Goal: Task Accomplishment & Management: Use online tool/utility

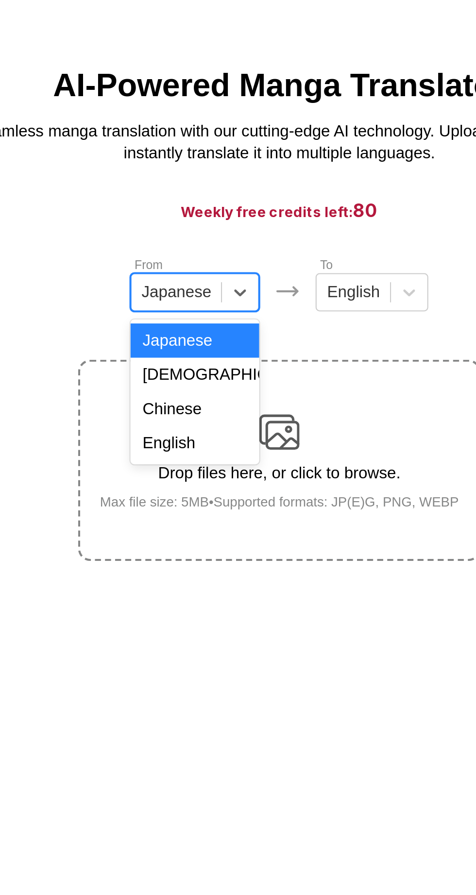
click at [214, 226] on div "Chinese" at bounding box center [197, 229] width 62 height 17
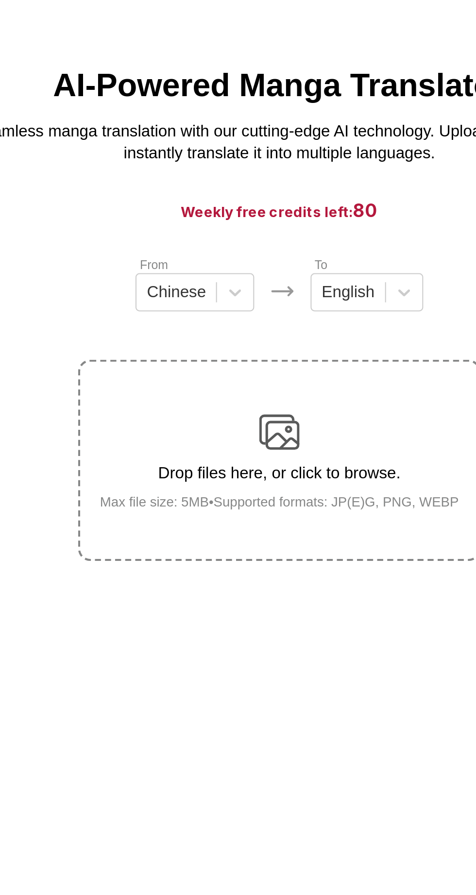
click at [263, 236] on div "Drop files here, or click to browse. Max file size: 5MB • Supported formats: JP…" at bounding box center [238, 254] width 189 height 47
click at [0, 0] on input "Drop files here, or click to browse. Max file size: 5MB • Supported formats: JP…" at bounding box center [0, 0] width 0 height 0
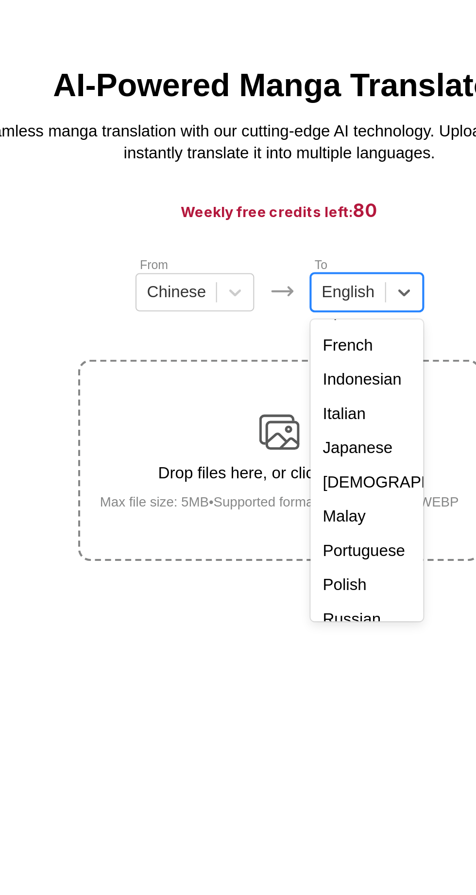
scroll to position [53, 0]
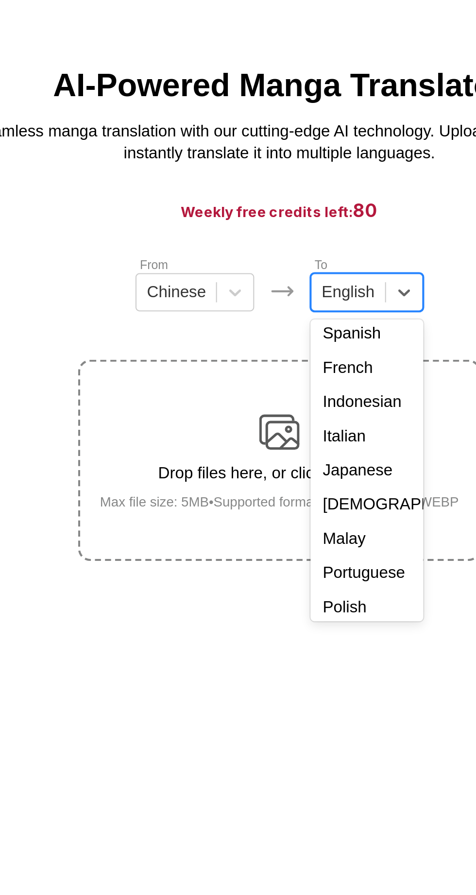
click at [297, 224] on div "Indonesian" at bounding box center [280, 226] width 54 height 17
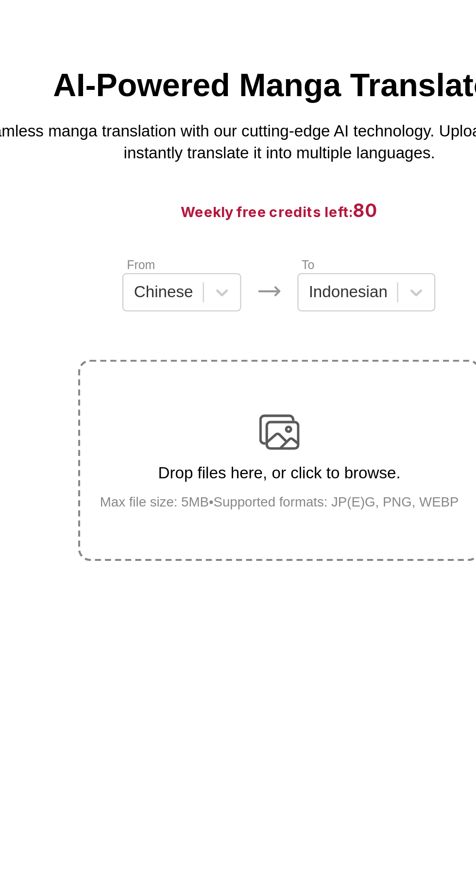
click at [257, 245] on div "Drop files here, or click to browse. Max file size: 5MB • Supported formats: JP…" at bounding box center [238, 254] width 189 height 47
click at [0, 0] on input "Drop files here, or click to browse. Max file size: 5MB • Supported formats: JP…" at bounding box center [0, 0] width 0 height 0
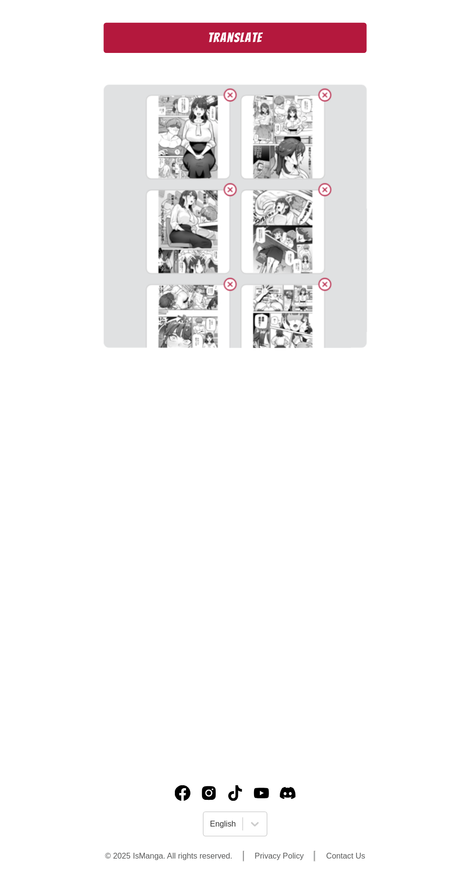
scroll to position [0, 0]
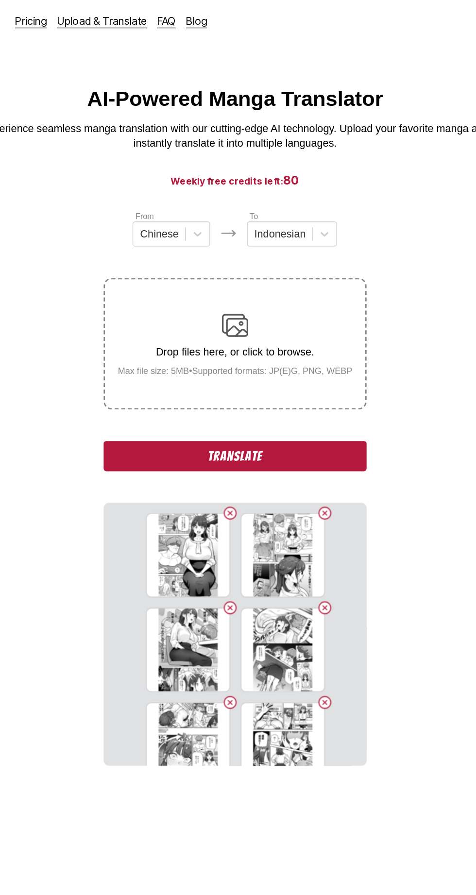
click at [323, 336] on button "Translate" at bounding box center [238, 337] width 194 height 22
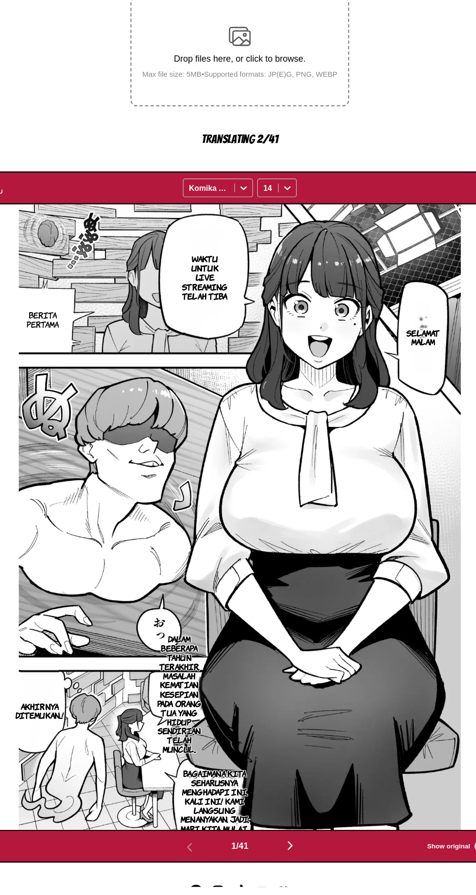
scroll to position [101, 0]
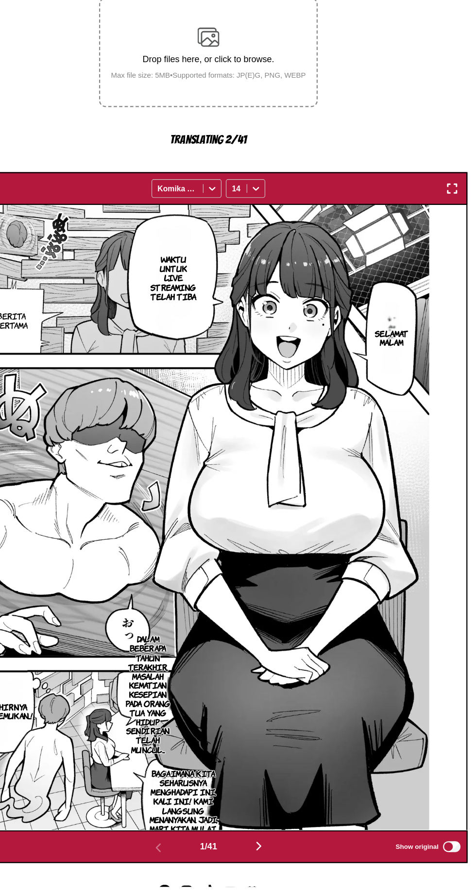
click at [453, 275] on img "button" at bounding box center [455, 275] width 12 height 12
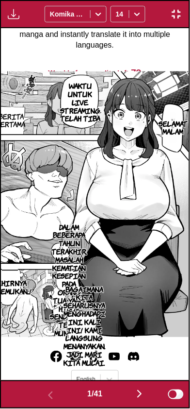
click at [136, 395] on img "button" at bounding box center [140, 395] width 12 height 12
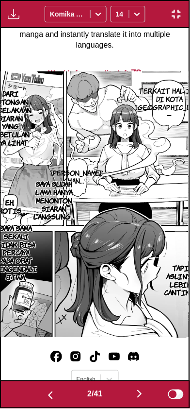
click at [140, 395] on img "button" at bounding box center [140, 395] width 12 height 12
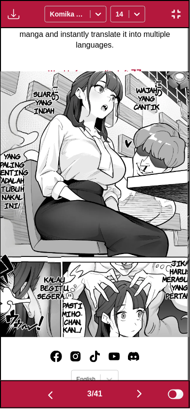
click at [143, 395] on img "button" at bounding box center [140, 395] width 12 height 12
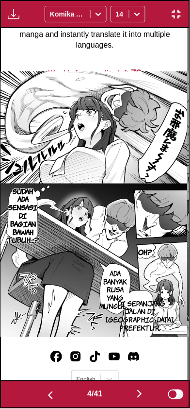
click at [183, 12] on button "button" at bounding box center [176, 14] width 17 height 13
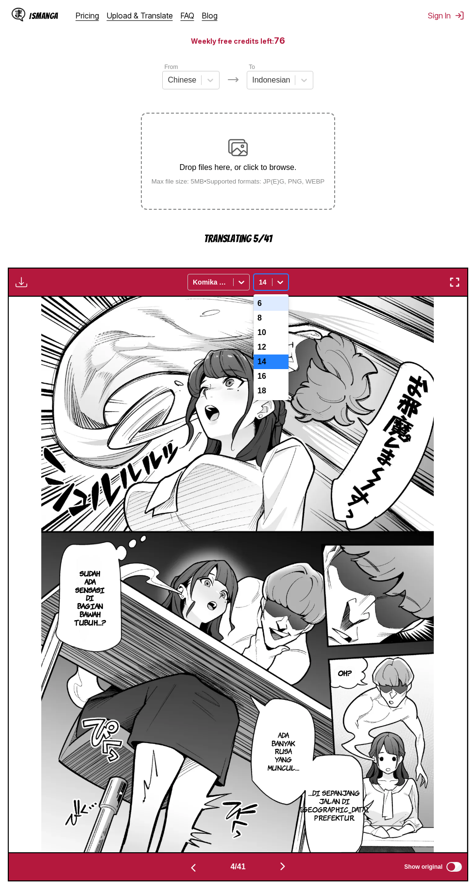
scroll to position [93, 0]
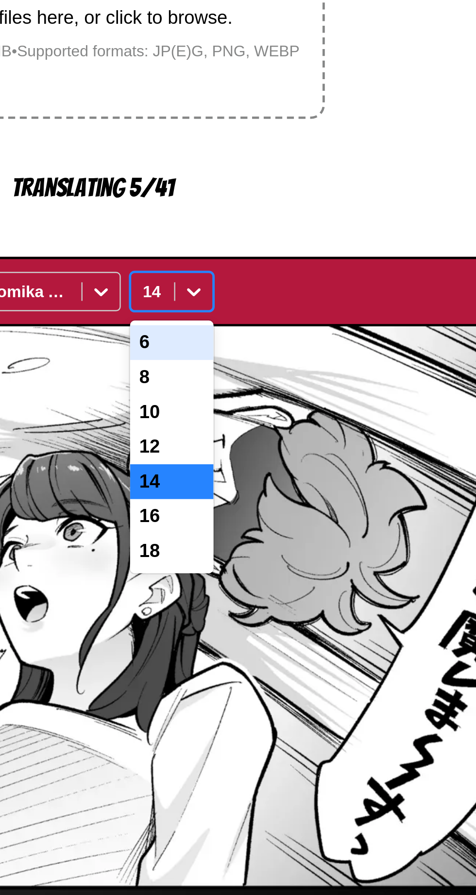
click at [279, 348] on div "12" at bounding box center [271, 347] width 35 height 15
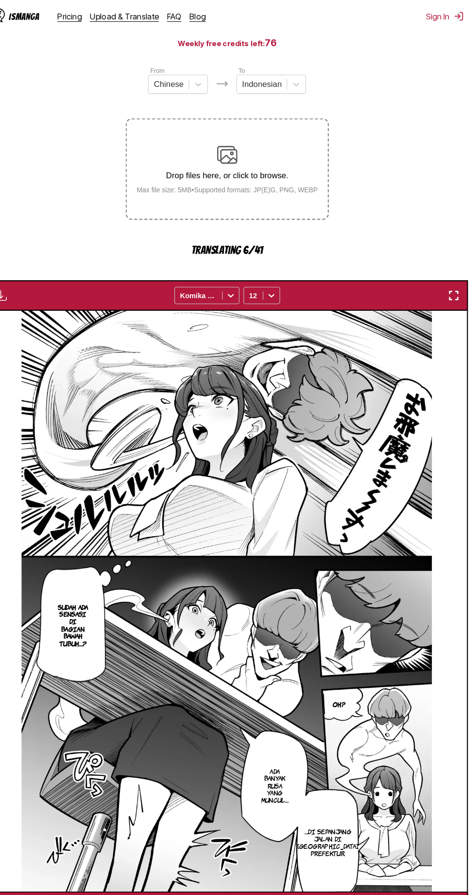
scroll to position [92, 0]
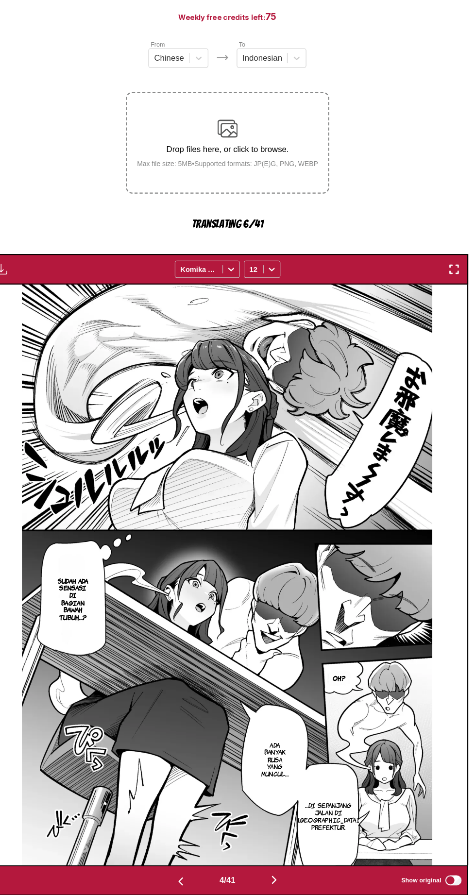
click at [451, 288] on img "button" at bounding box center [455, 283] width 12 height 12
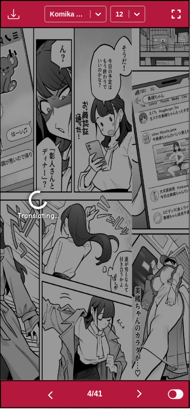
scroll to position [0, 567]
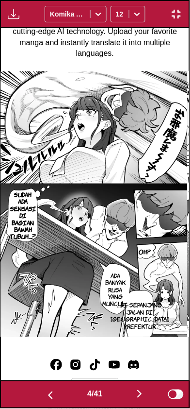
click at [173, 18] on img "button" at bounding box center [177, 14] width 12 height 12
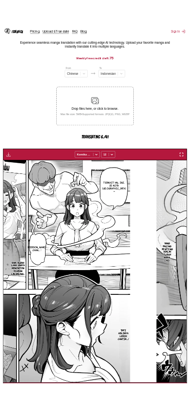
scroll to position [0, 1376]
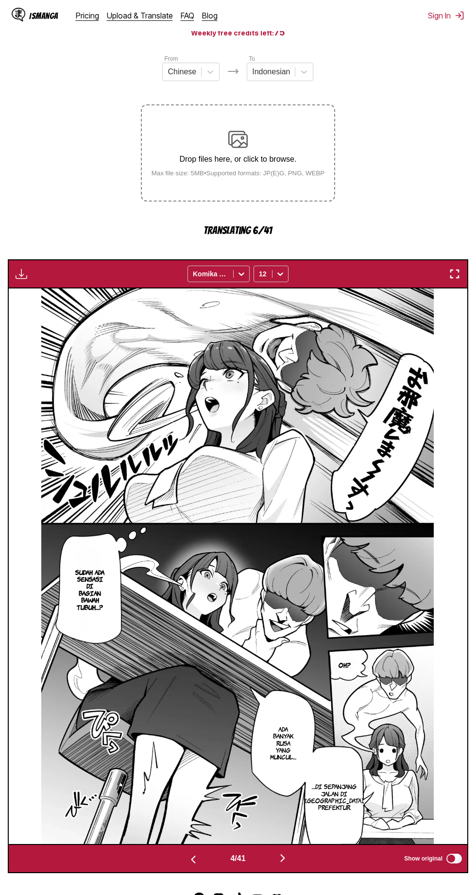
click at [449, 274] on img "button" at bounding box center [455, 274] width 12 height 12
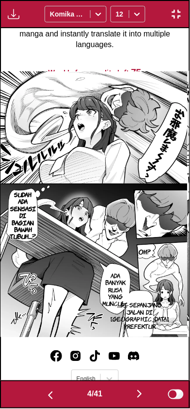
click at [142, 397] on img "button" at bounding box center [140, 395] width 12 height 12
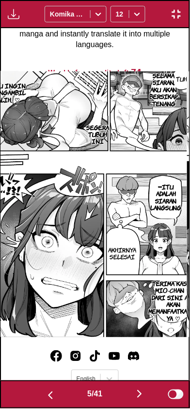
click at [140, 399] on img "button" at bounding box center [140, 395] width 12 height 12
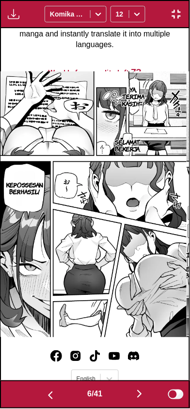
click at [45, 396] on img "button" at bounding box center [51, 396] width 12 height 12
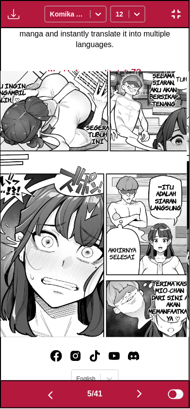
click at [139, 399] on img "button" at bounding box center [140, 395] width 12 height 12
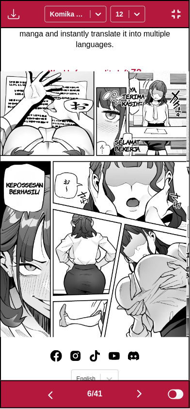
click at [141, 391] on img "button" at bounding box center [140, 395] width 12 height 12
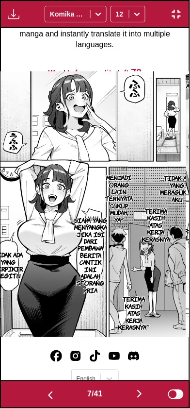
click at [140, 394] on img "button" at bounding box center [140, 395] width 12 height 12
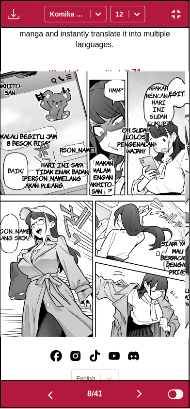
click at [142, 392] on img "button" at bounding box center [140, 395] width 12 height 12
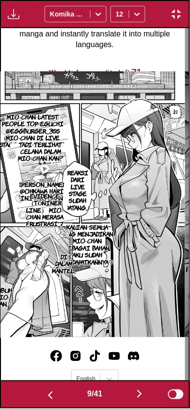
click at [140, 390] on img "button" at bounding box center [140, 395] width 12 height 12
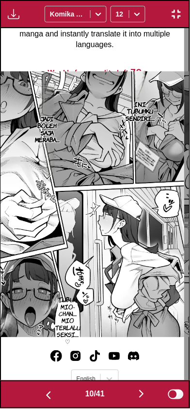
click at [143, 393] on img "button" at bounding box center [142, 395] width 12 height 12
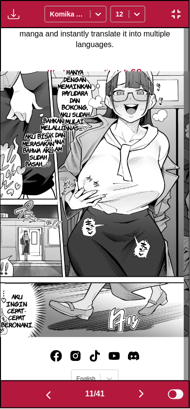
click at [138, 392] on button "button" at bounding box center [142, 395] width 58 height 14
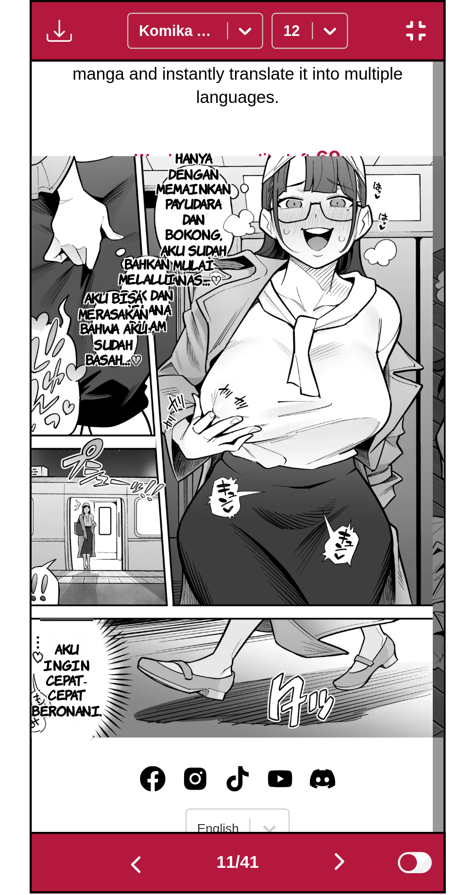
scroll to position [0, 2079]
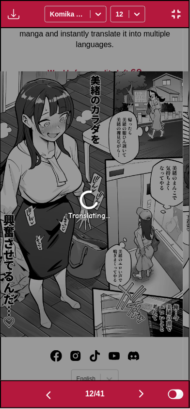
click at [180, 17] on img "button" at bounding box center [177, 14] width 12 height 12
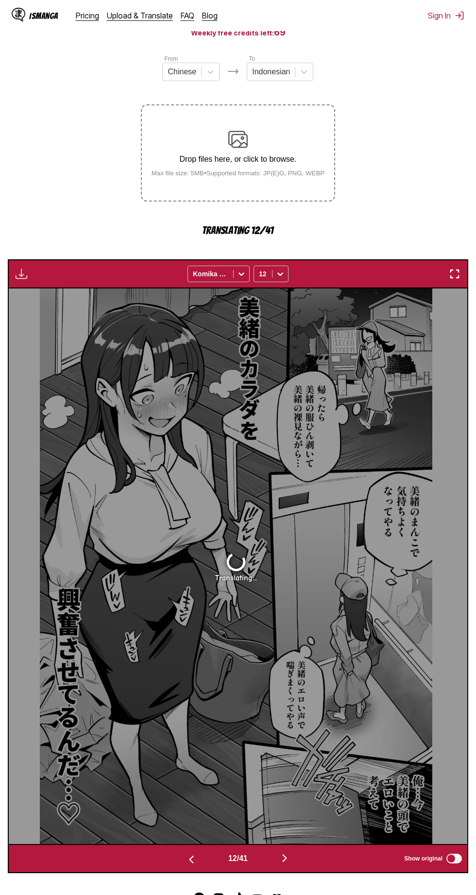
scroll to position [142, 0]
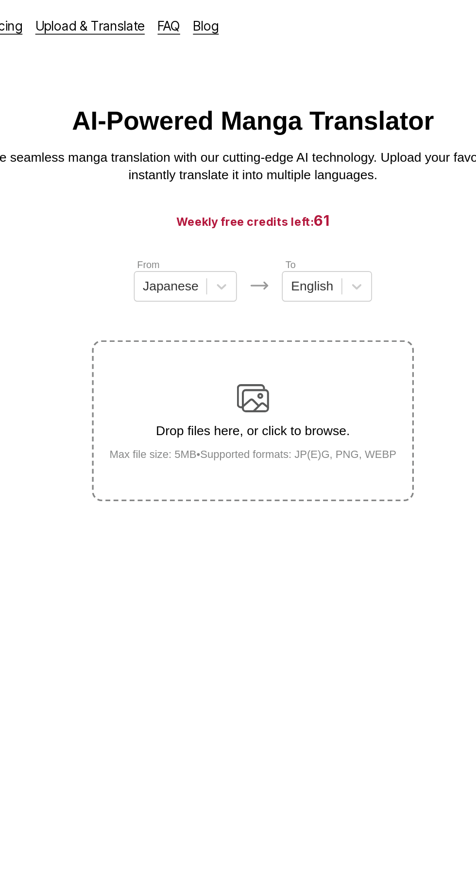
click at [303, 279] on label "Drop files here, or click to browse. Max file size: 5MB • Supported formats: JP…" at bounding box center [238, 253] width 192 height 95
click at [0, 0] on input "Drop files here, or click to browse. Max file size: 5MB • Supported formats: JP…" at bounding box center [0, 0] width 0 height 0
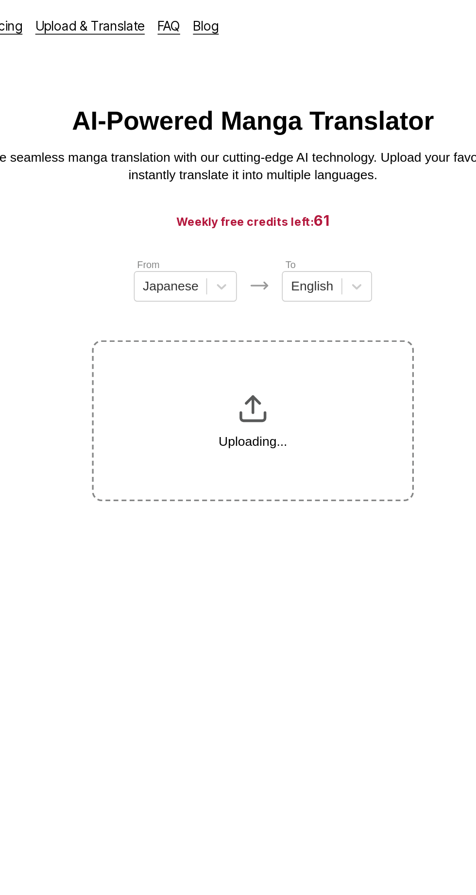
click at [340, 178] on section "From Japanese To English Uploading..." at bounding box center [238, 229] width 460 height 148
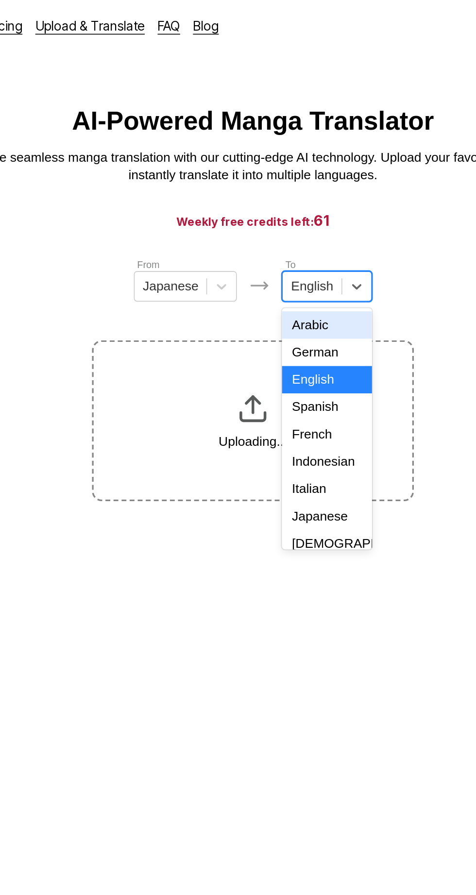
click at [291, 271] on div "Indonesian" at bounding box center [283, 279] width 54 height 17
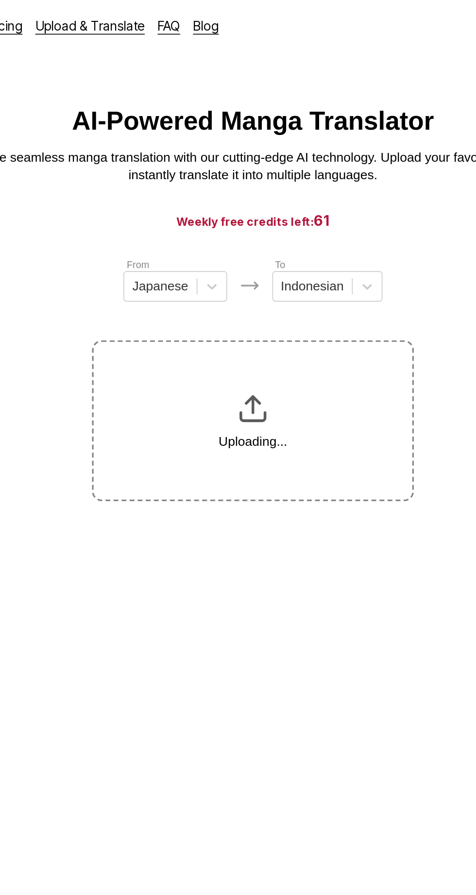
click at [127, 173] on section "From Japanese To Indonesian Uploading..." at bounding box center [238, 229] width 460 height 148
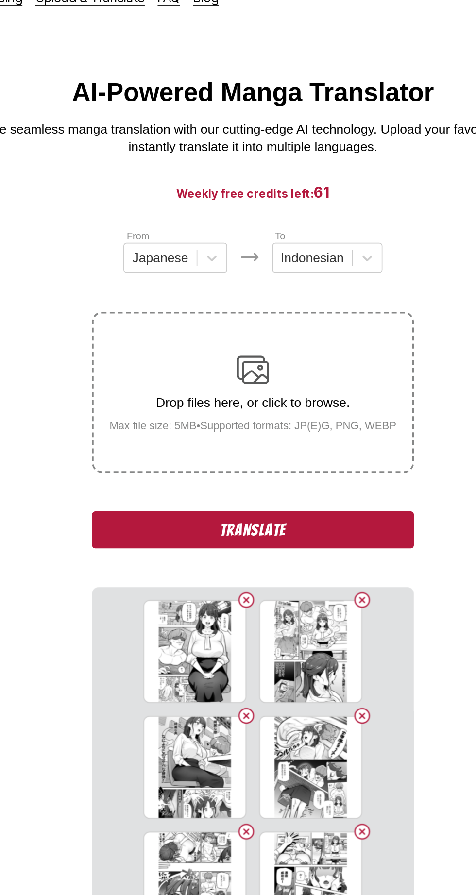
click at [308, 339] on button "Translate" at bounding box center [238, 337] width 194 height 22
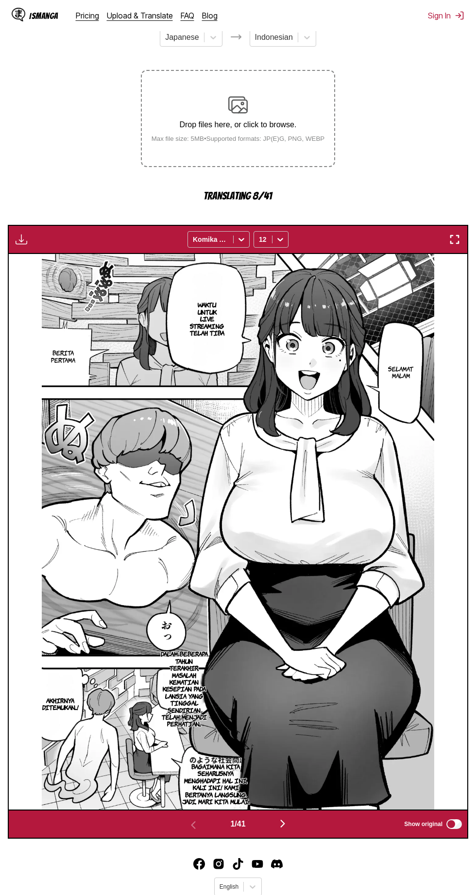
scroll to position [170, 0]
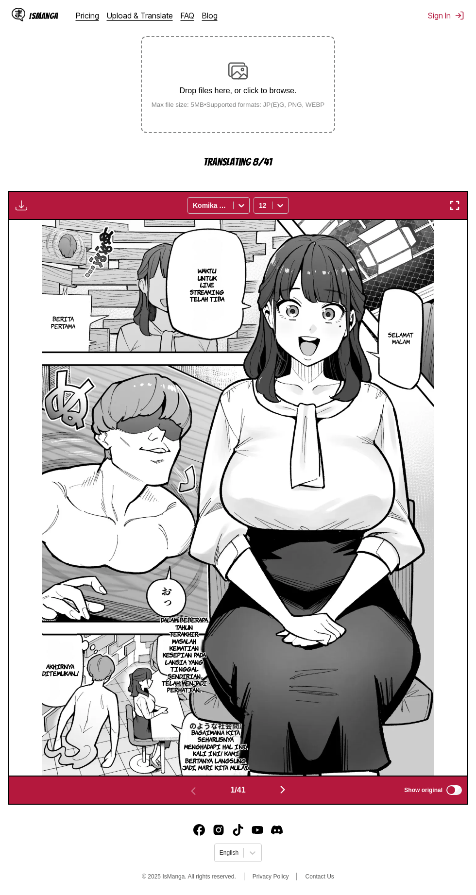
click at [459, 211] on img "button" at bounding box center [455, 206] width 12 height 12
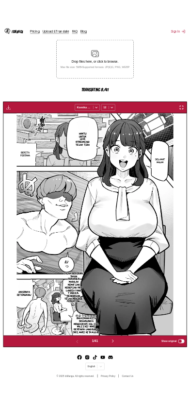
scroll to position [102, 0]
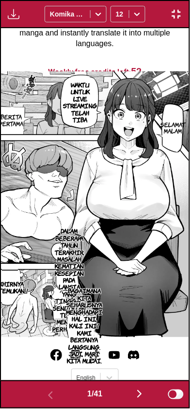
click at [136, 397] on img "button" at bounding box center [140, 395] width 12 height 12
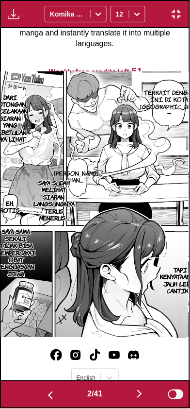
click at [134, 398] on button "button" at bounding box center [140, 395] width 58 height 14
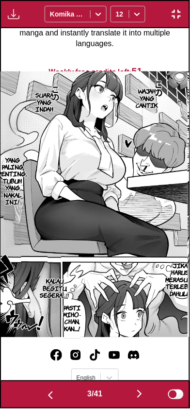
click at [133, 400] on button "button" at bounding box center [140, 395] width 58 height 14
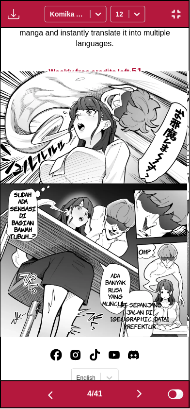
click at [130, 400] on button "button" at bounding box center [140, 395] width 58 height 14
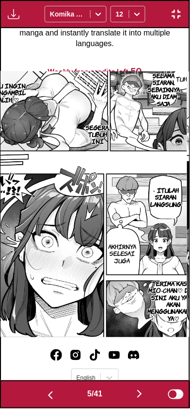
click at [130, 397] on button "button" at bounding box center [140, 395] width 58 height 14
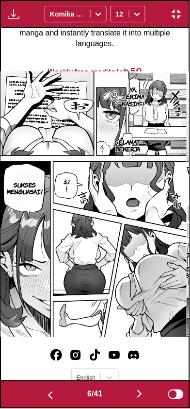
click at [47, 395] on img "button" at bounding box center [51, 396] width 12 height 12
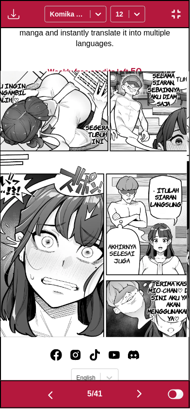
click at [141, 398] on img "button" at bounding box center [140, 395] width 12 height 12
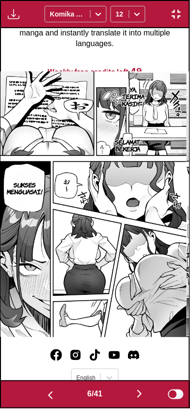
click at [135, 399] on button "button" at bounding box center [140, 395] width 58 height 14
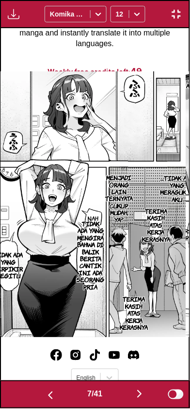
click at [137, 397] on img "button" at bounding box center [140, 395] width 12 height 12
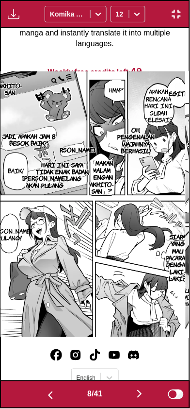
click at [38, 392] on button "button" at bounding box center [50, 395] width 58 height 14
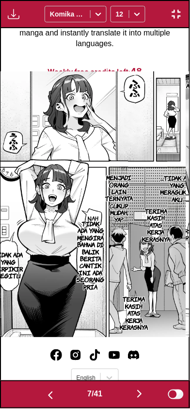
click at [124, 394] on button "button" at bounding box center [140, 395] width 58 height 14
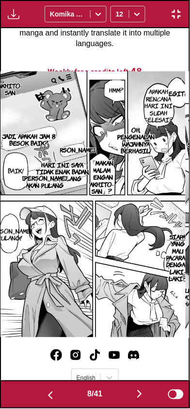
click at [136, 392] on button "button" at bounding box center [140, 395] width 58 height 14
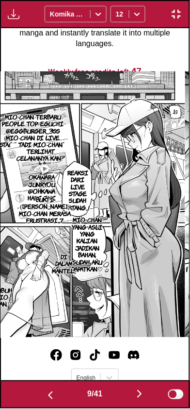
click at [146, 390] on img "button" at bounding box center [140, 395] width 12 height 12
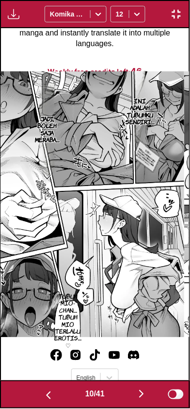
click at [145, 394] on img "button" at bounding box center [142, 395] width 12 height 12
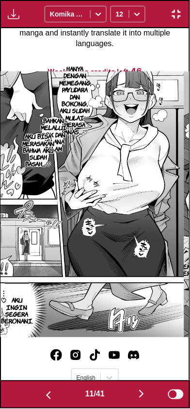
click at [142, 395] on img "button" at bounding box center [142, 395] width 12 height 12
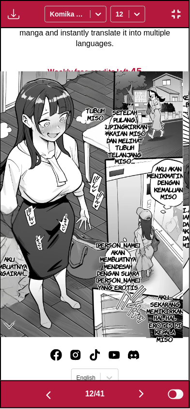
click at [136, 401] on button "button" at bounding box center [142, 395] width 58 height 14
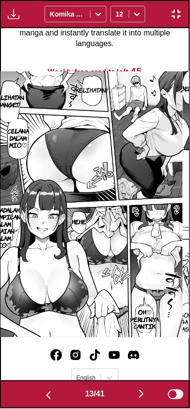
click at [135, 401] on button "button" at bounding box center [142, 395] width 58 height 14
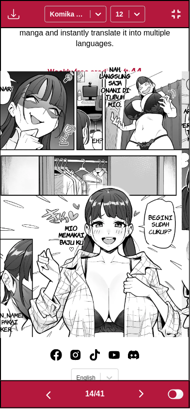
click at [134, 397] on button "button" at bounding box center [142, 395] width 58 height 14
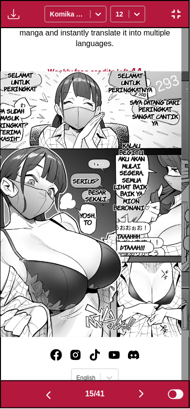
click at [135, 401] on button "button" at bounding box center [142, 395] width 58 height 14
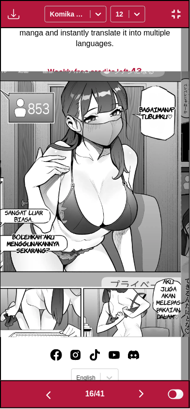
click at [136, 396] on button "button" at bounding box center [142, 395] width 58 height 14
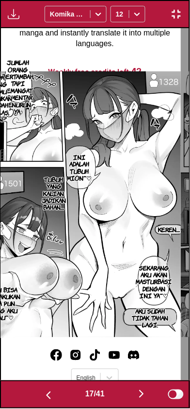
click at [138, 397] on button "button" at bounding box center [142, 395] width 58 height 14
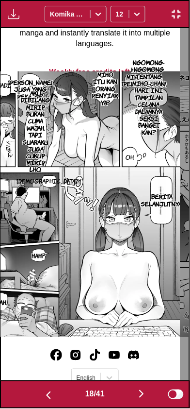
click at [145, 395] on img "button" at bounding box center [142, 395] width 12 height 12
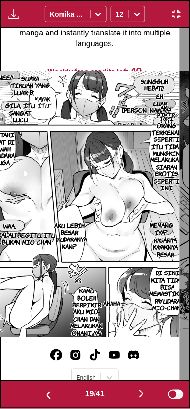
click at [147, 394] on img "button" at bounding box center [142, 395] width 12 height 12
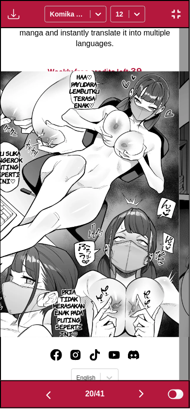
click at [140, 391] on img "button" at bounding box center [142, 395] width 12 height 12
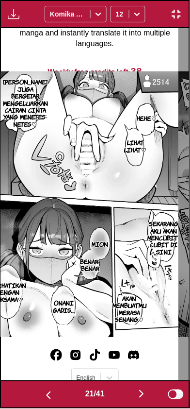
click at [144, 394] on img "button" at bounding box center [142, 395] width 12 height 12
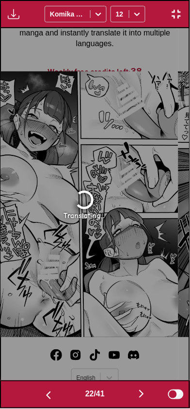
click at [45, 396] on img "button" at bounding box center [49, 396] width 12 height 12
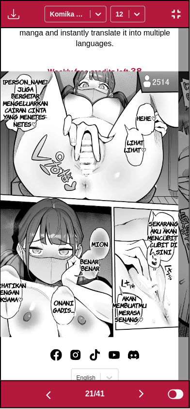
click at [146, 394] on img "button" at bounding box center [142, 395] width 12 height 12
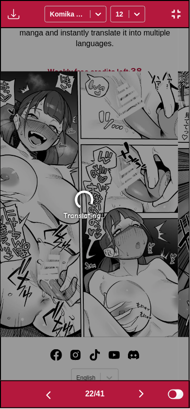
click at [145, 391] on img "button" at bounding box center [142, 395] width 12 height 12
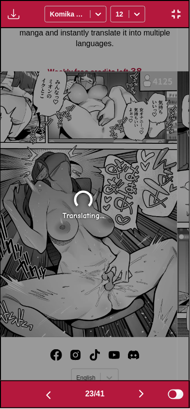
click at [145, 397] on img "button" at bounding box center [142, 395] width 12 height 12
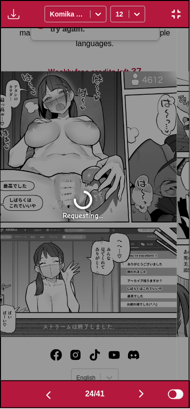
click at [142, 395] on img "button" at bounding box center [142, 395] width 12 height 12
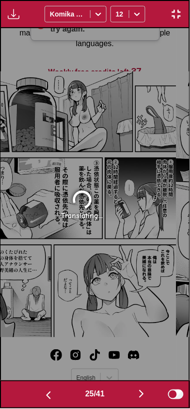
click at [47, 396] on img "button" at bounding box center [49, 396] width 12 height 12
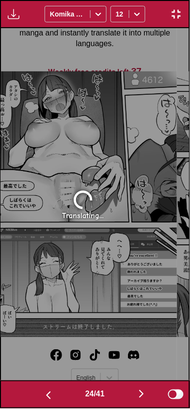
click at [146, 393] on img "button" at bounding box center [142, 395] width 12 height 12
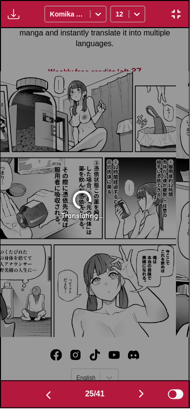
click at [142, 395] on img "button" at bounding box center [142, 395] width 12 height 12
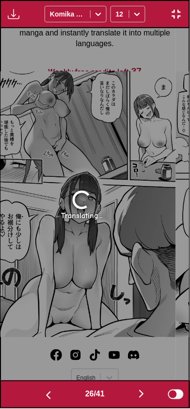
click at [43, 396] on img "button" at bounding box center [49, 396] width 12 height 12
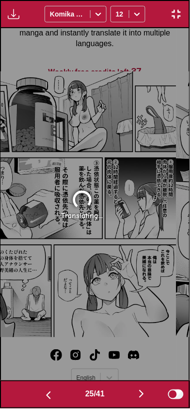
click at [43, 394] on img "button" at bounding box center [49, 396] width 12 height 12
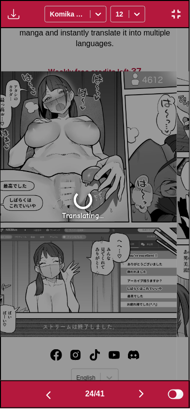
click at [43, 390] on img "button" at bounding box center [49, 396] width 12 height 12
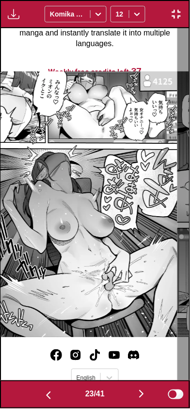
click at [152, 391] on button "button" at bounding box center [142, 395] width 58 height 14
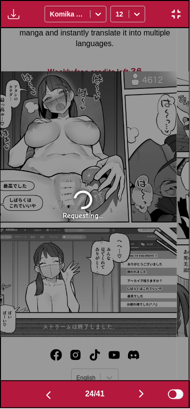
click at [51, 389] on button "button" at bounding box center [48, 395] width 58 height 14
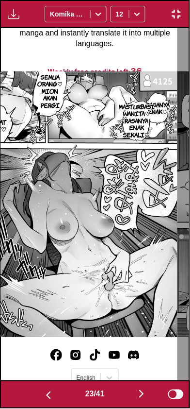
click at [47, 394] on img "button" at bounding box center [49, 396] width 12 height 12
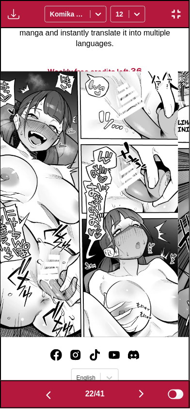
click at [146, 393] on img "button" at bounding box center [142, 395] width 12 height 12
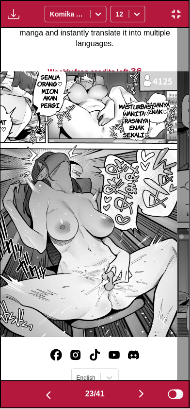
click at [147, 393] on img "button" at bounding box center [142, 395] width 12 height 12
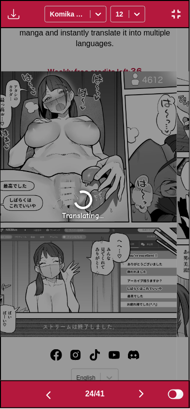
click at [145, 397] on img "button" at bounding box center [142, 395] width 12 height 12
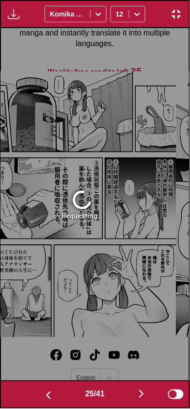
click at [185, 13] on button "button" at bounding box center [176, 14] width 17 height 13
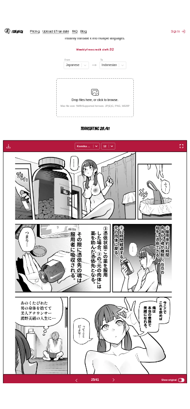
scroll to position [73, 0]
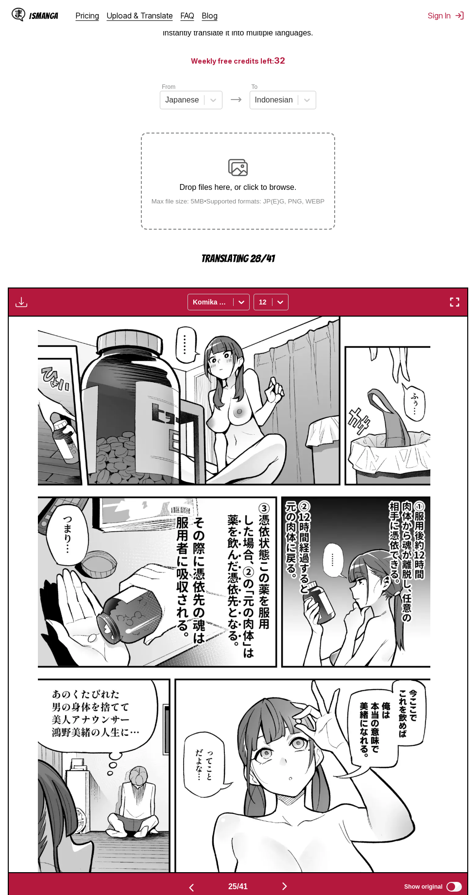
click at [455, 300] on img "button" at bounding box center [455, 302] width 12 height 12
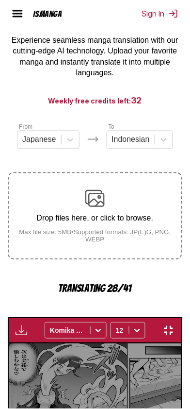
scroll to position [0, 4536]
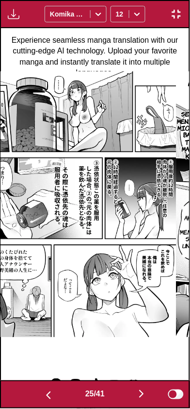
click at [139, 402] on button "button" at bounding box center [142, 395] width 58 height 14
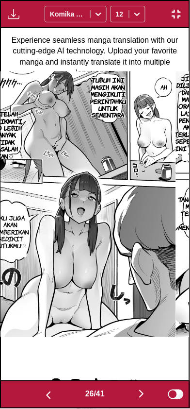
click at [46, 392] on img "button" at bounding box center [49, 396] width 12 height 12
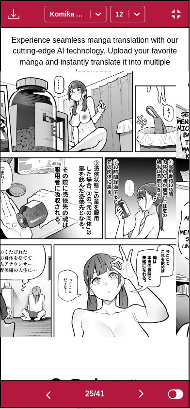
click at [138, 400] on button "button" at bounding box center [142, 395] width 58 height 14
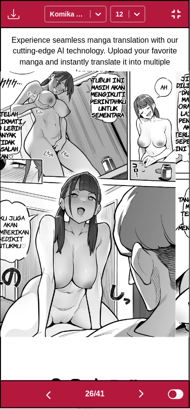
click at [136, 395] on button "button" at bounding box center [142, 395] width 58 height 14
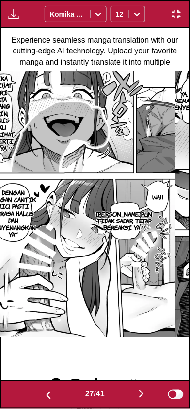
click at [131, 392] on button "button" at bounding box center [142, 395] width 58 height 14
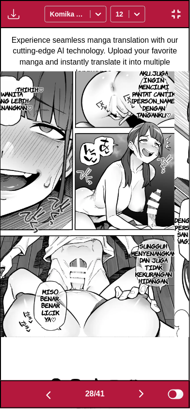
click at [138, 392] on img "button" at bounding box center [142, 395] width 12 height 12
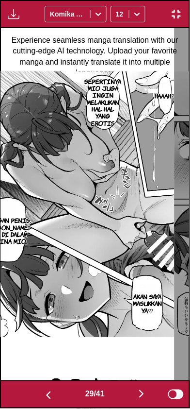
click at [43, 398] on img "button" at bounding box center [49, 396] width 12 height 12
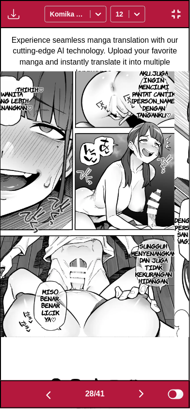
click at [128, 392] on button "button" at bounding box center [142, 395] width 58 height 14
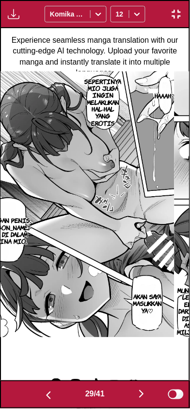
click at [130, 392] on button "button" at bounding box center [142, 395] width 58 height 14
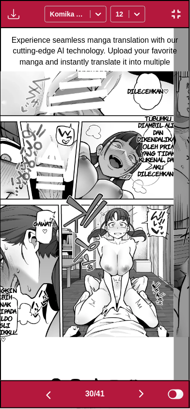
click at [129, 391] on button "button" at bounding box center [142, 395] width 58 height 14
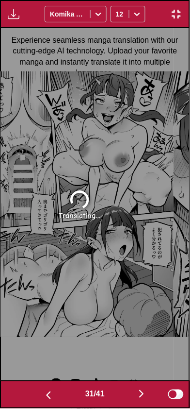
click at [84, 400] on div "31 / 41" at bounding box center [95, 395] width 152 height 14
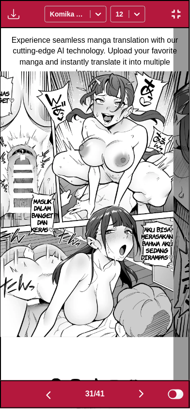
click at [136, 390] on button "button" at bounding box center [142, 395] width 58 height 14
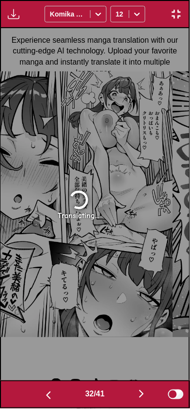
click at [135, 390] on button "button" at bounding box center [142, 395] width 58 height 14
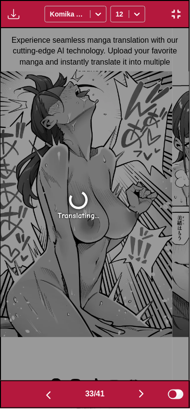
click at [133, 390] on button "button" at bounding box center [142, 395] width 58 height 14
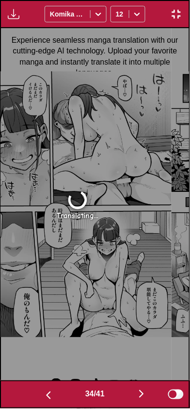
click at [48, 398] on img "button" at bounding box center [49, 396] width 12 height 12
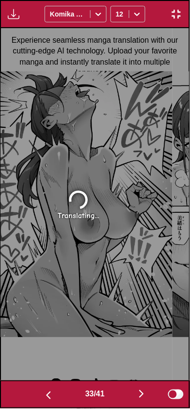
click at [50, 396] on img "button" at bounding box center [49, 396] width 12 height 12
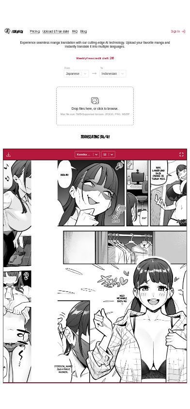
scroll to position [0, 14220]
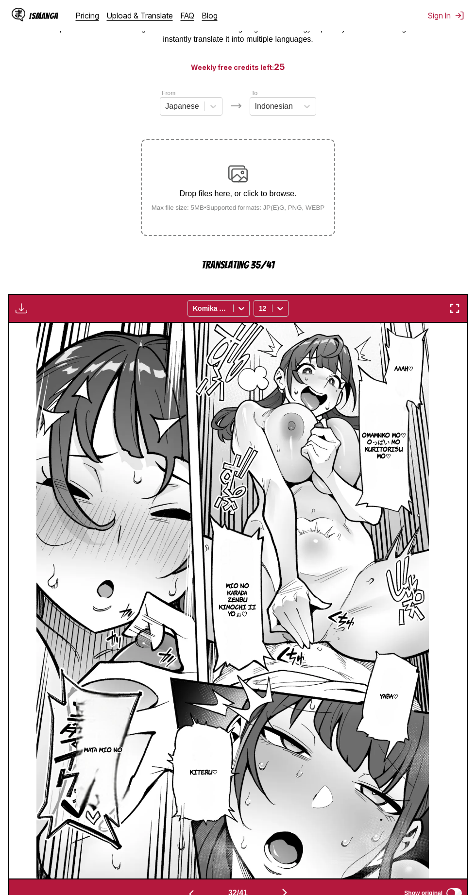
click at [458, 307] on img "button" at bounding box center [455, 309] width 12 height 12
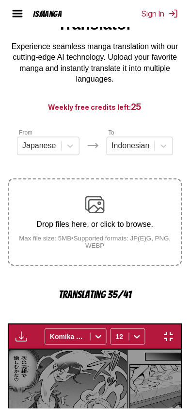
scroll to position [0, 5859]
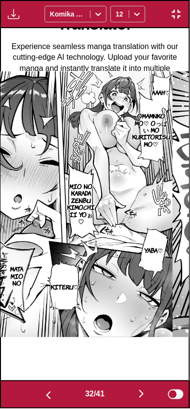
click at [147, 396] on img "button" at bounding box center [142, 395] width 12 height 12
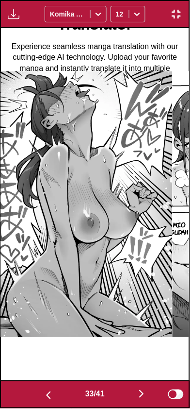
click at [145, 399] on img "button" at bounding box center [142, 395] width 12 height 12
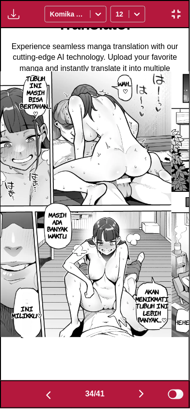
click at [138, 394] on img "button" at bounding box center [142, 395] width 12 height 12
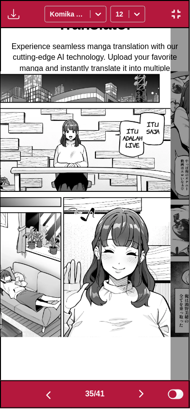
click at [139, 398] on img "button" at bounding box center [142, 395] width 12 height 12
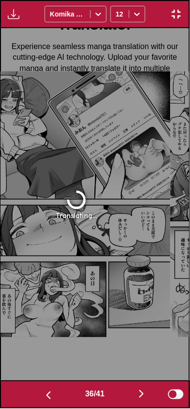
click at [138, 398] on img "button" at bounding box center [142, 395] width 12 height 12
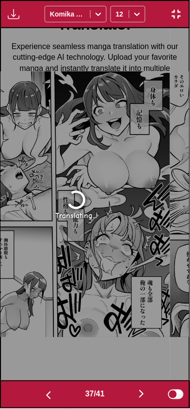
click at [139, 394] on img "button" at bounding box center [142, 395] width 12 height 12
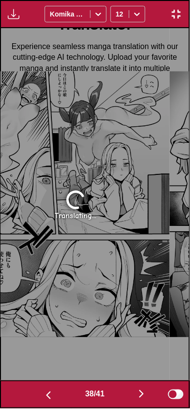
click at [43, 394] on img "button" at bounding box center [49, 396] width 12 height 12
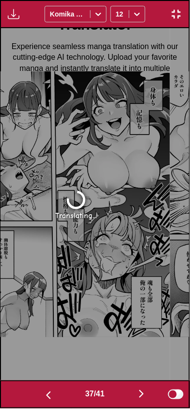
click at [37, 396] on button "button" at bounding box center [48, 395] width 58 height 14
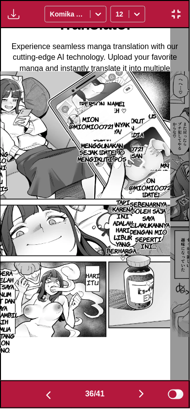
click at [133, 401] on button "button" at bounding box center [142, 395] width 58 height 14
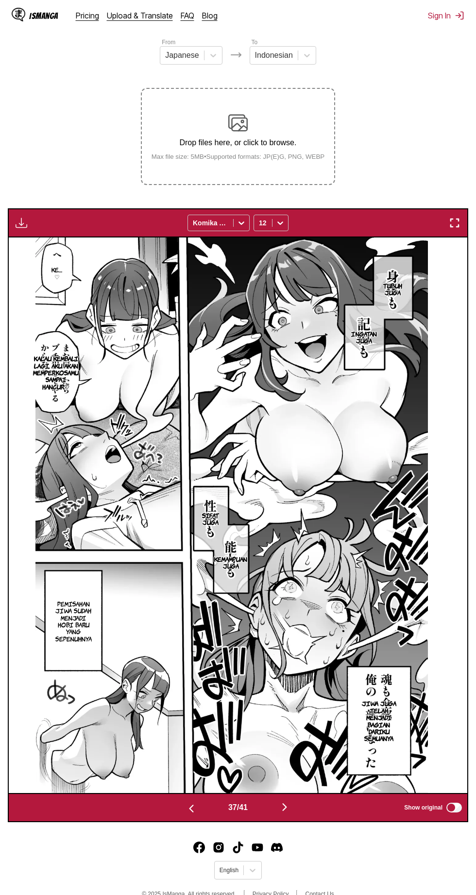
scroll to position [124, 0]
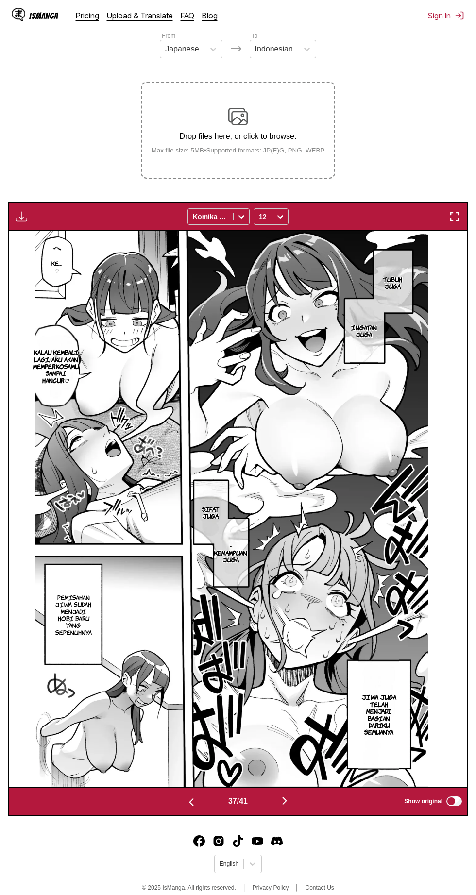
click at [455, 218] on img "button" at bounding box center [455, 217] width 12 height 12
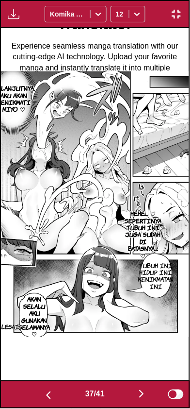
scroll to position [0, 6804]
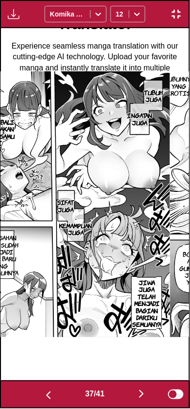
click at [140, 399] on img "button" at bounding box center [142, 395] width 12 height 12
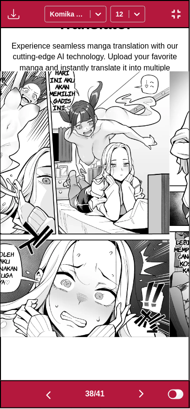
click at [136, 394] on button "button" at bounding box center [142, 395] width 58 height 14
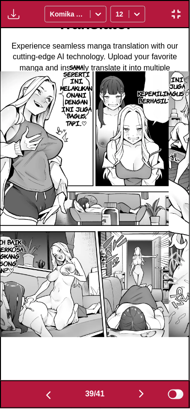
click at [136, 399] on button "button" at bounding box center [142, 395] width 58 height 14
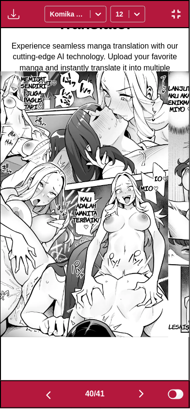
click at [140, 395] on img "button" at bounding box center [142, 395] width 12 height 12
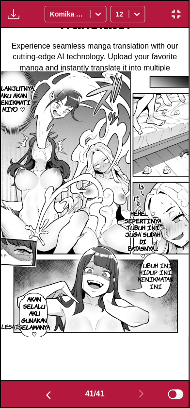
click at [39, 394] on button "button" at bounding box center [48, 395] width 58 height 14
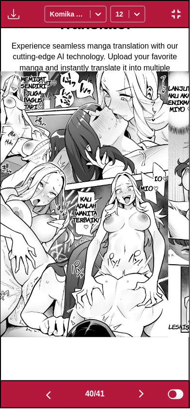
click at [39, 392] on button "button" at bounding box center [48, 395] width 58 height 14
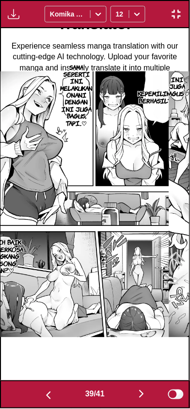
click at [43, 391] on img "button" at bounding box center [49, 396] width 12 height 12
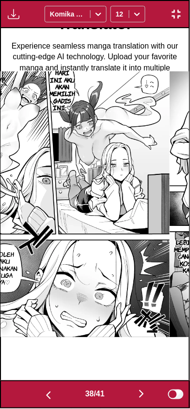
click at [139, 395] on img "button" at bounding box center [142, 395] width 12 height 12
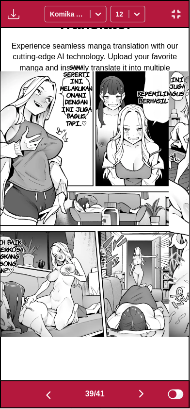
click at [182, 18] on img "button" at bounding box center [177, 14] width 12 height 12
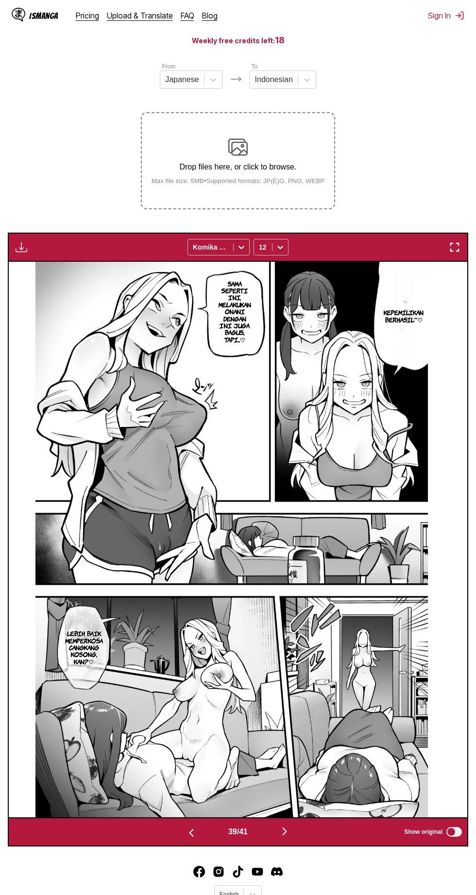
scroll to position [0, 0]
